Goal: Navigation & Orientation: Find specific page/section

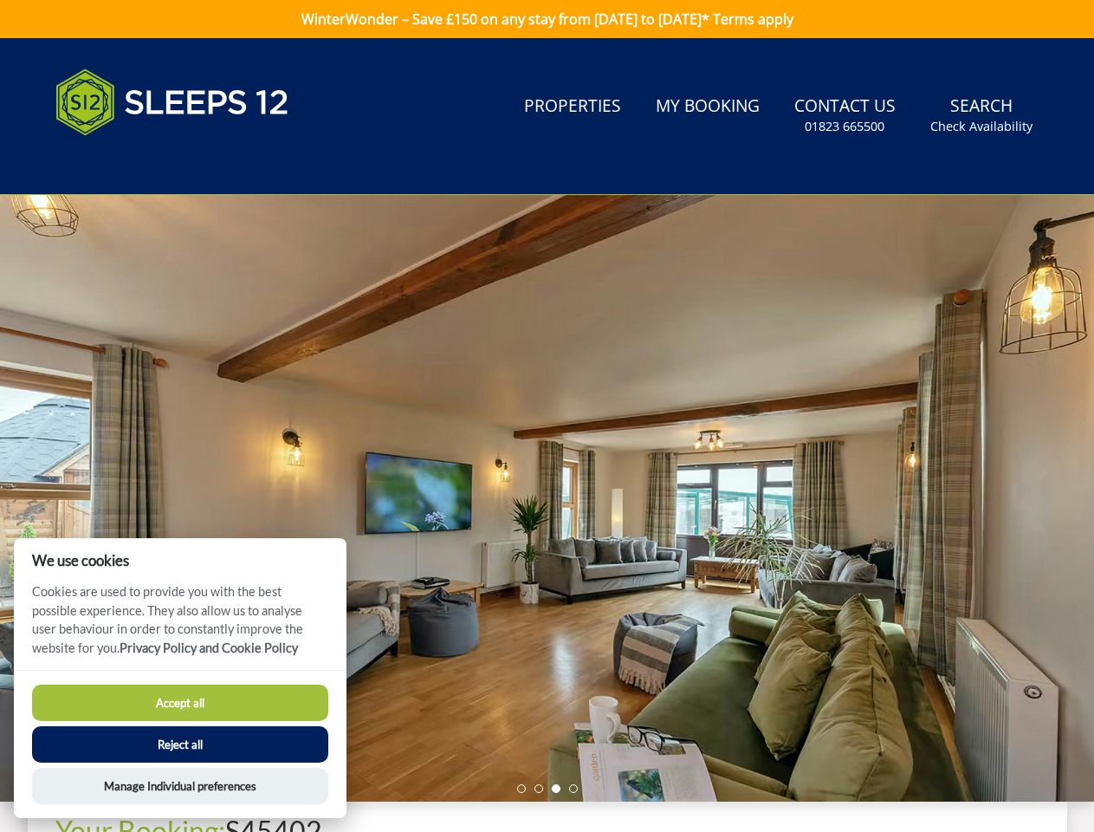
click at [547, 416] on div at bounding box center [547, 498] width 1094 height 607
click at [983, 115] on link "Search Check Availability" at bounding box center [982, 116] width 116 height 56
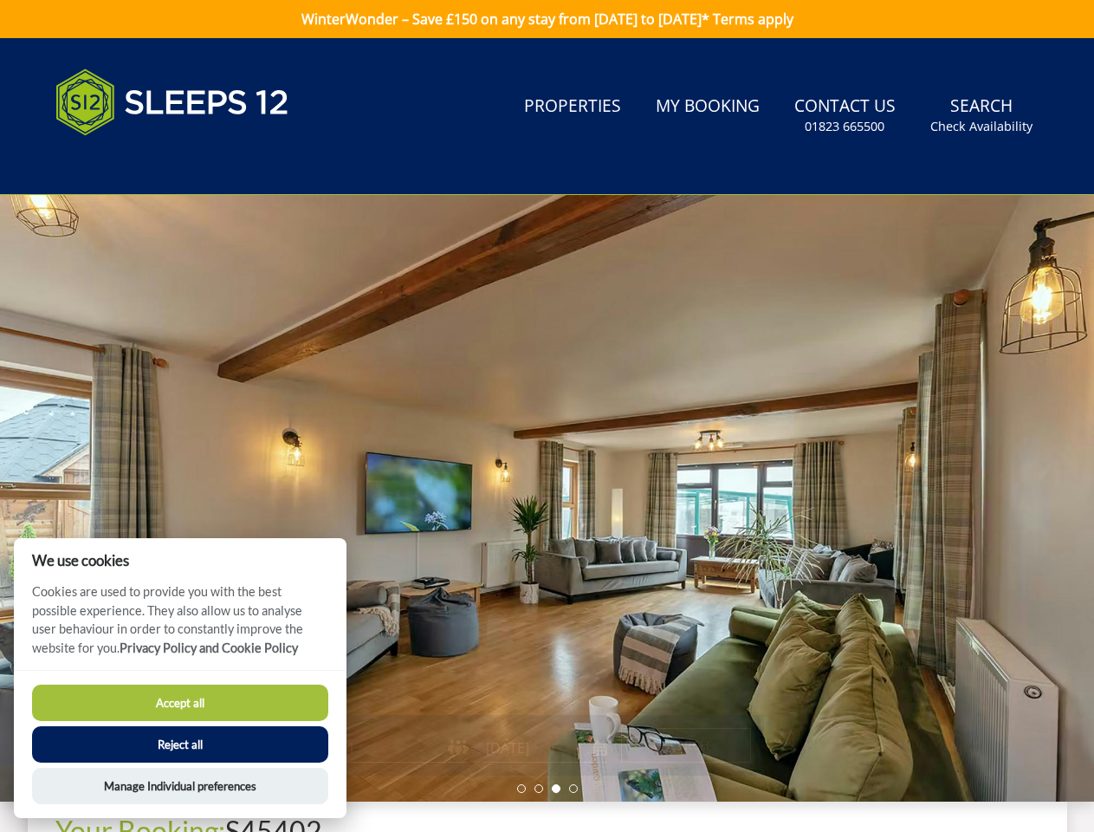
click at [547, 498] on div at bounding box center [547, 498] width 1094 height 607
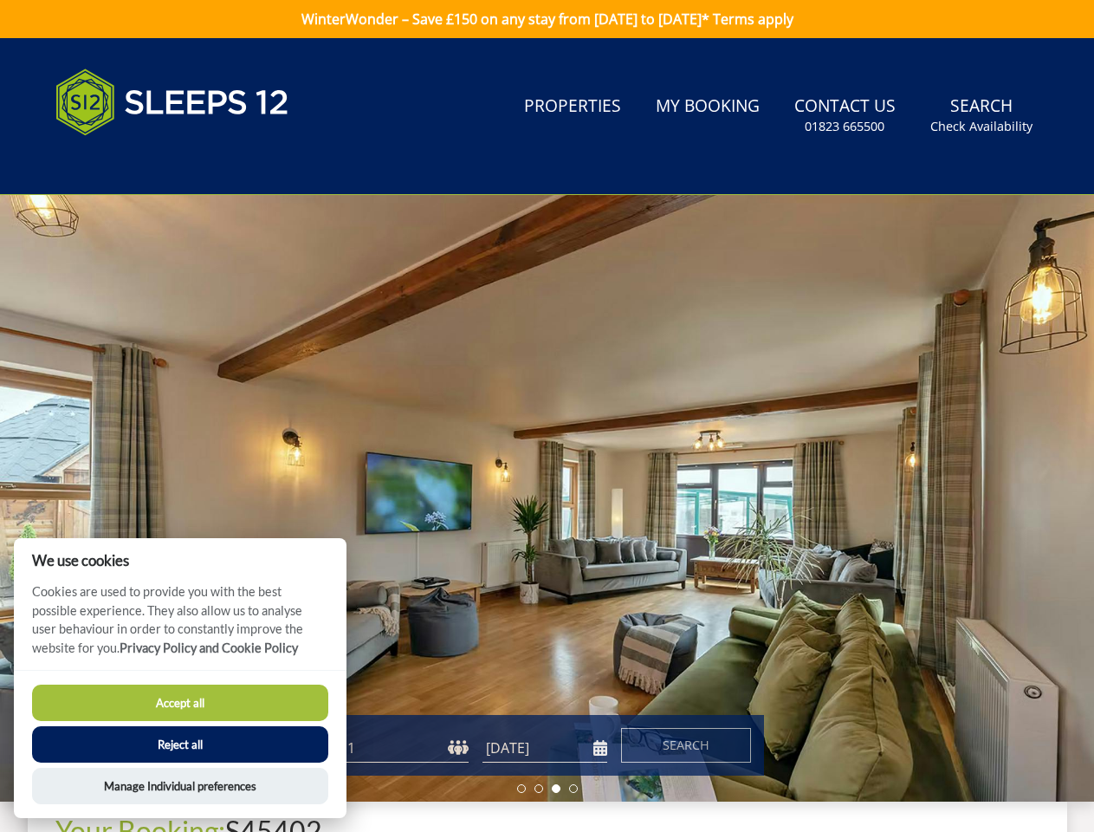
click at [522, 789] on li at bounding box center [521, 788] width 9 height 9
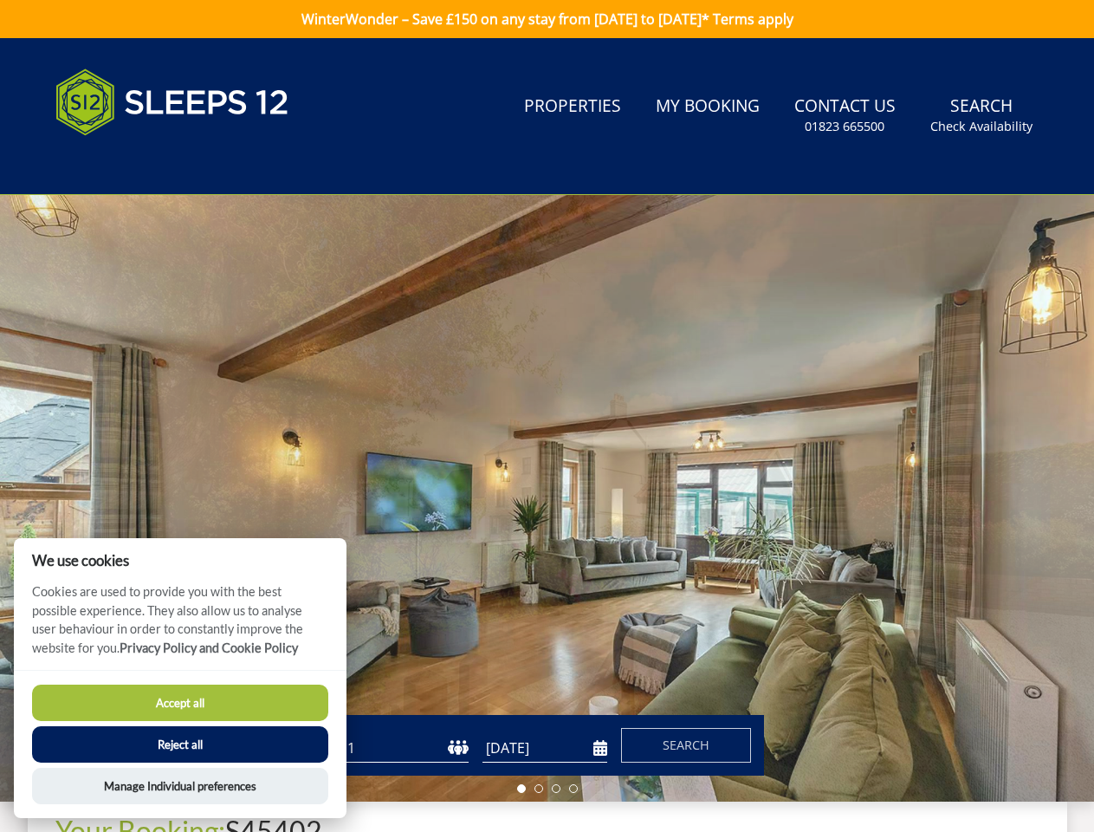
click at [539, 789] on li at bounding box center [539, 788] width 9 height 9
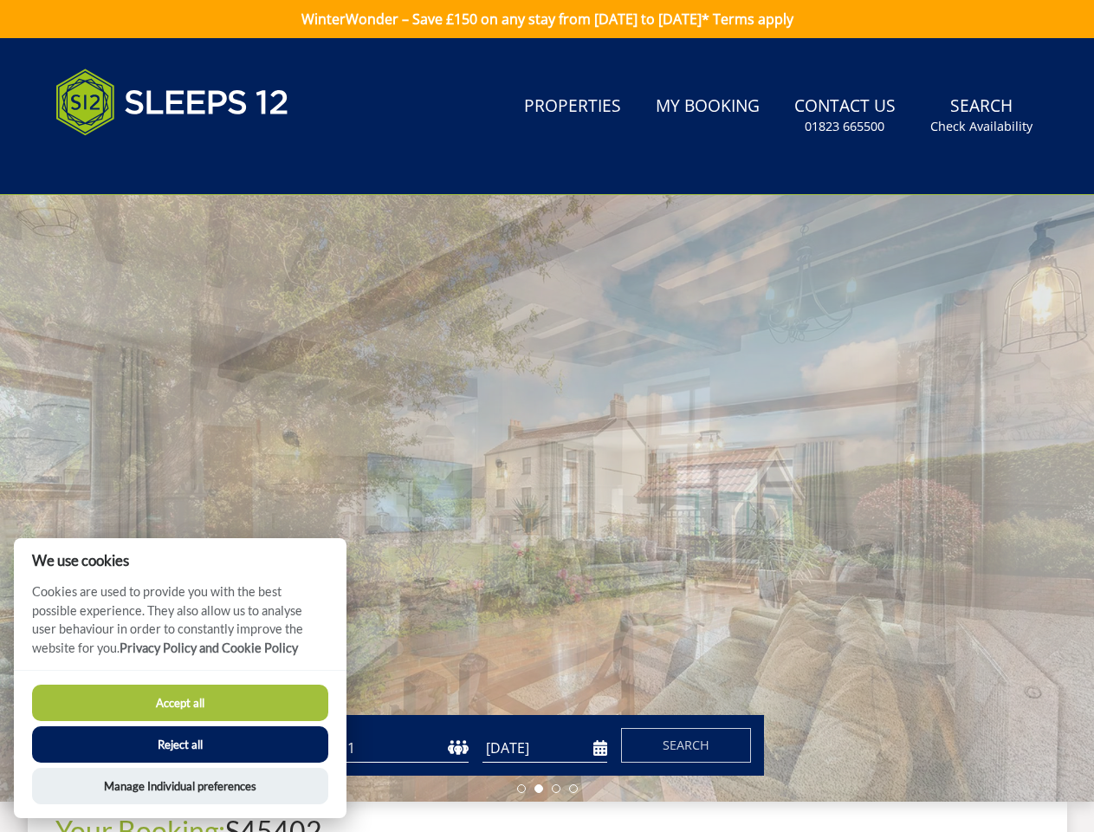
click at [556, 789] on li at bounding box center [556, 788] width 9 height 9
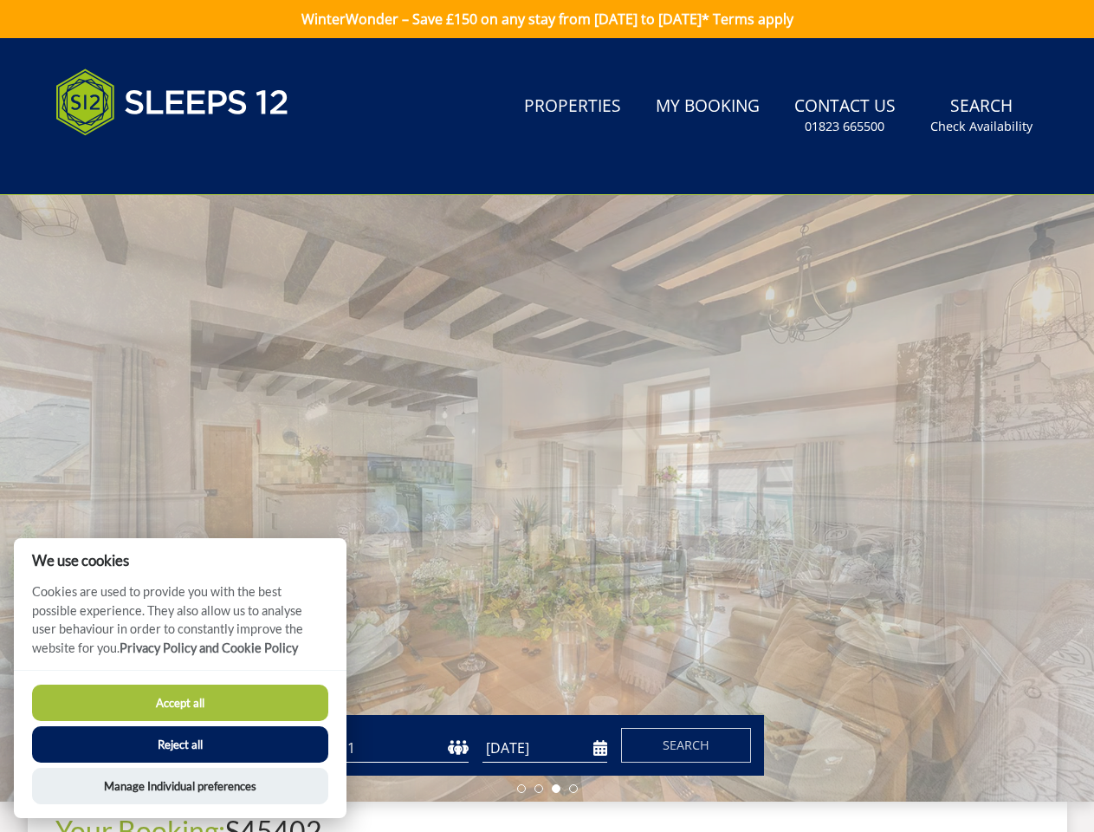
click at [574, 789] on li at bounding box center [573, 788] width 9 height 9
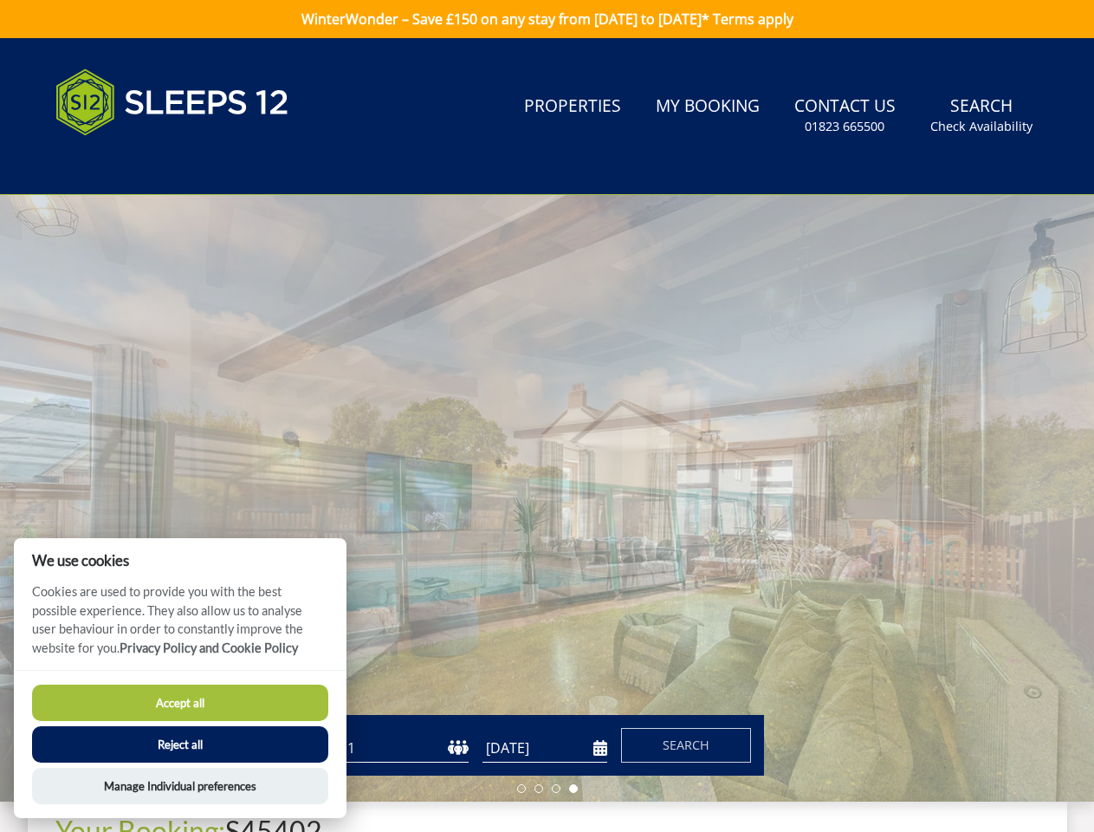
click at [180, 703] on button "Accept all" at bounding box center [180, 703] width 296 height 36
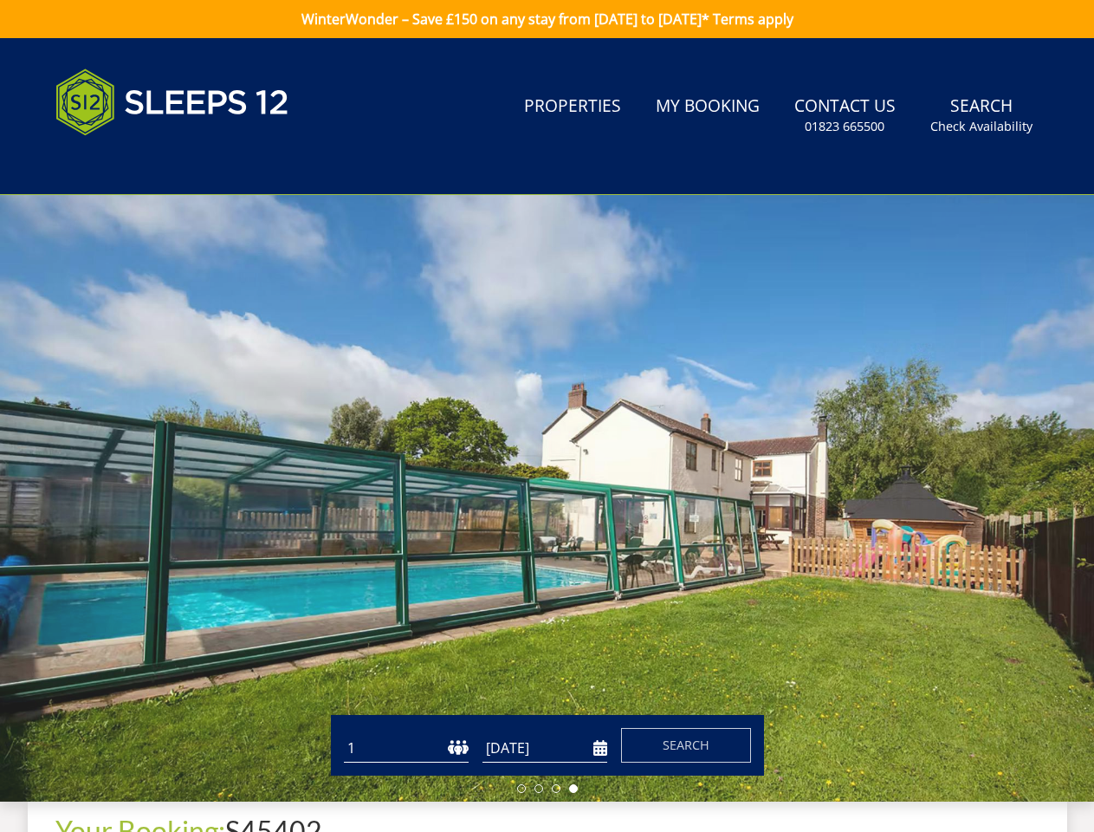
click at [180, 749] on button "Reject all" at bounding box center [180, 767] width 296 height 36
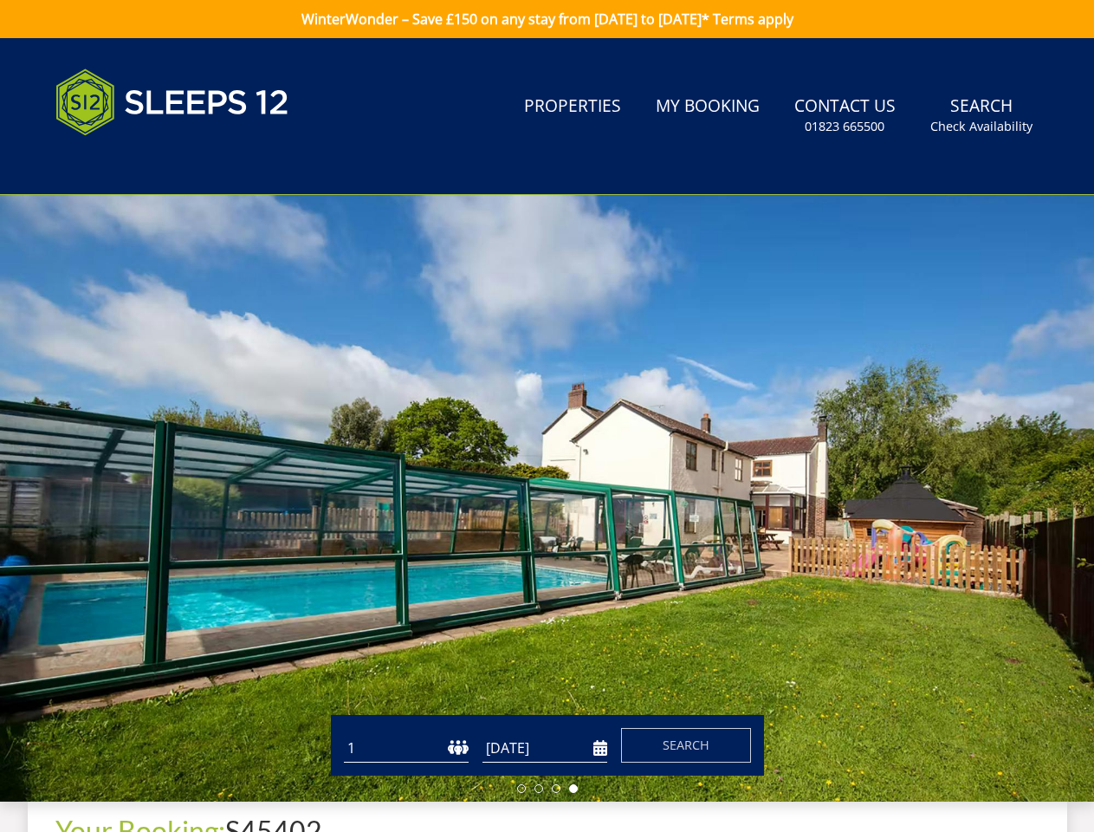
click at [180, 786] on div at bounding box center [547, 498] width 1094 height 607
